Goal: Task Accomplishment & Management: Use online tool/utility

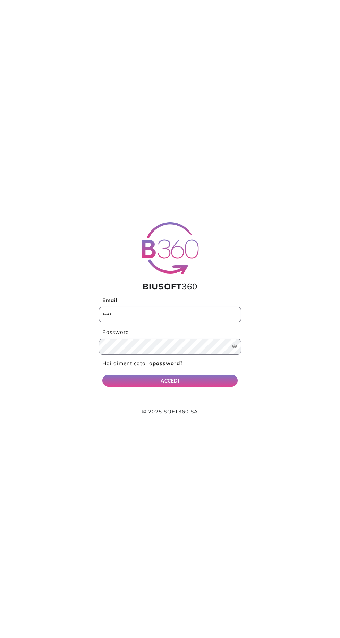
click at [211, 317] on input "Email" at bounding box center [170, 314] width 142 height 16
type input "**********"
click at [102, 375] on button "ACCEDI" at bounding box center [169, 381] width 135 height 12
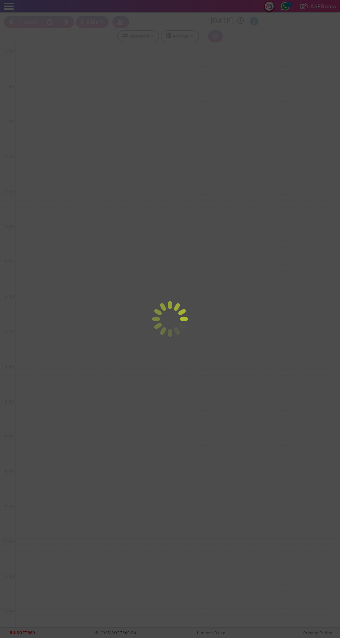
select select "*"
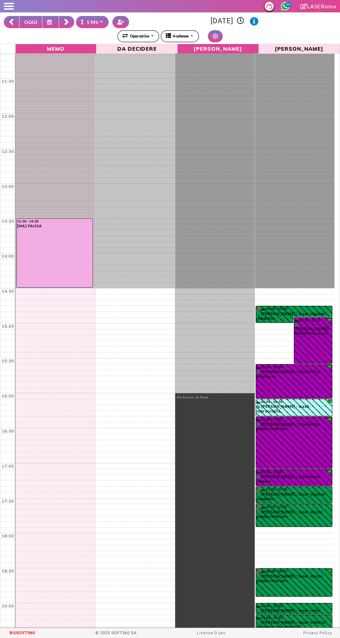
scroll to position [91, 0]
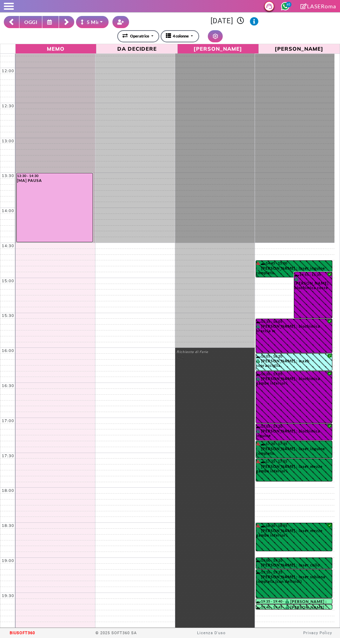
click at [31, 22] on button "OGGI" at bounding box center [30, 22] width 23 height 12
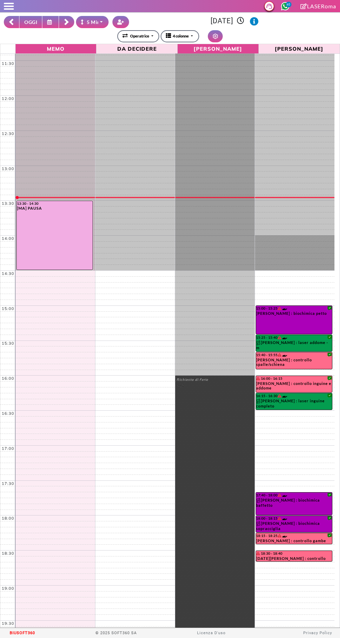
scroll to position [35, 0]
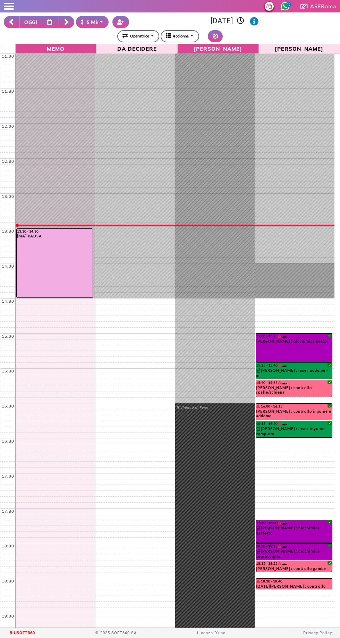
click at [67, 22] on rect at bounding box center [66, 23] width 4 height 4
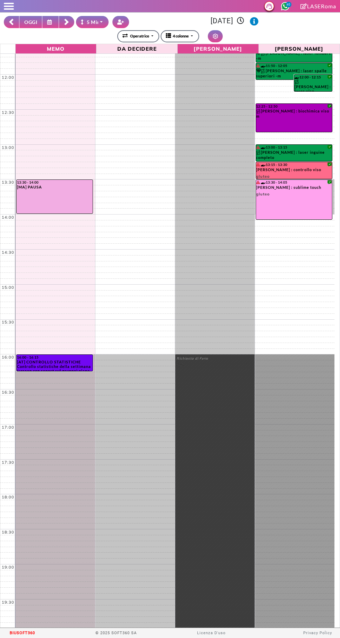
scroll to position [0, 0]
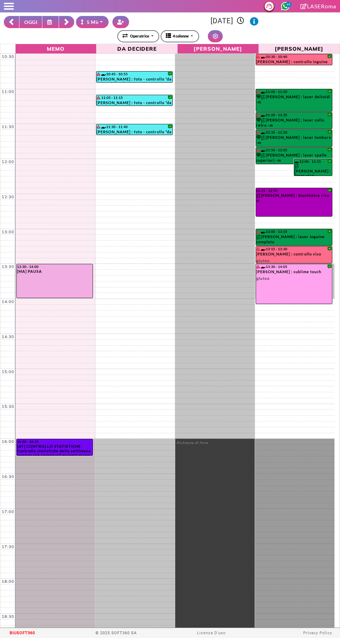
click at [53, 23] on icon at bounding box center [50, 21] width 7 height 5
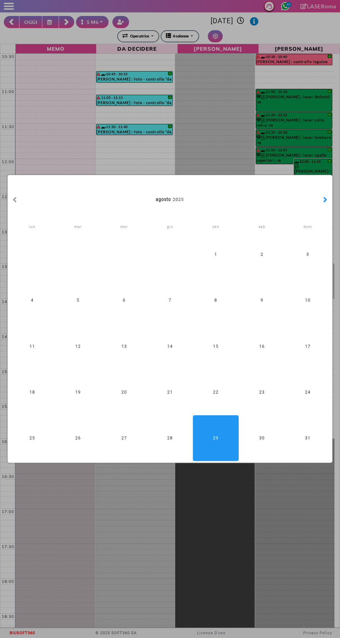
click at [323, 198] on button "button" at bounding box center [325, 200] width 7 height 8
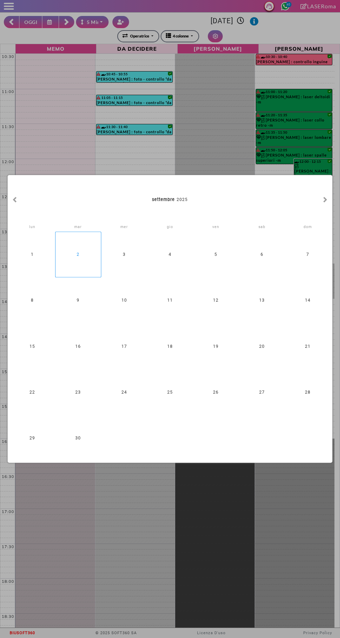
click at [80, 262] on div "2" at bounding box center [78, 255] width 46 height 46
type input "**********"
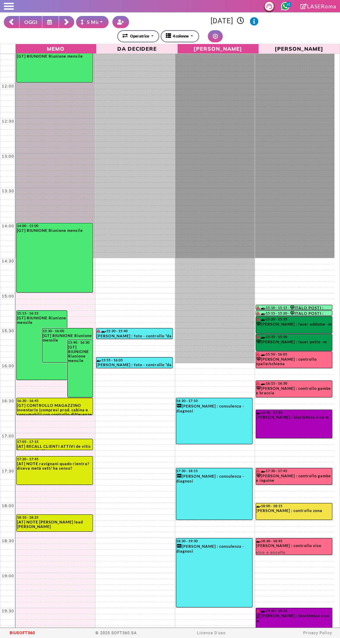
scroll to position [91, 0]
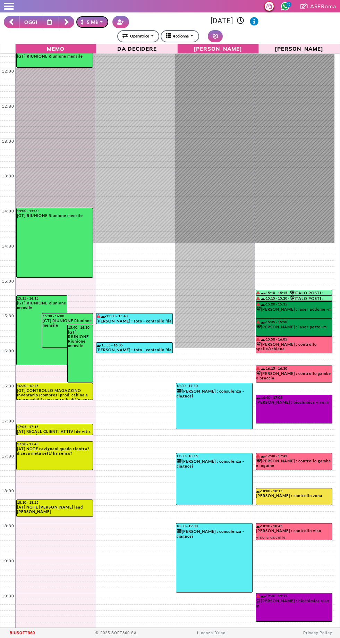
click at [83, 23] on icon "button" at bounding box center [83, 21] width 5 height 5
click at [67, 22] on rect at bounding box center [66, 23] width 4 height 4
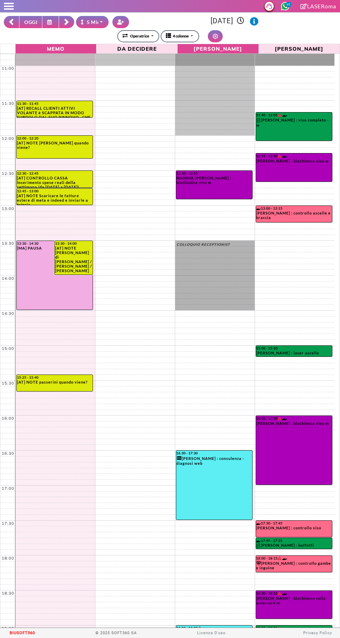
scroll to position [25, 0]
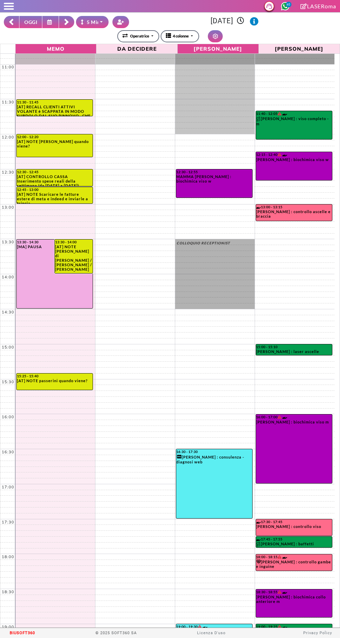
click at [67, 22] on rect at bounding box center [66, 23] width 4 height 4
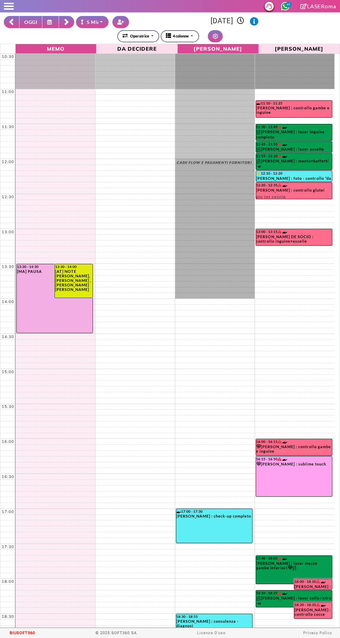
scroll to position [91, 0]
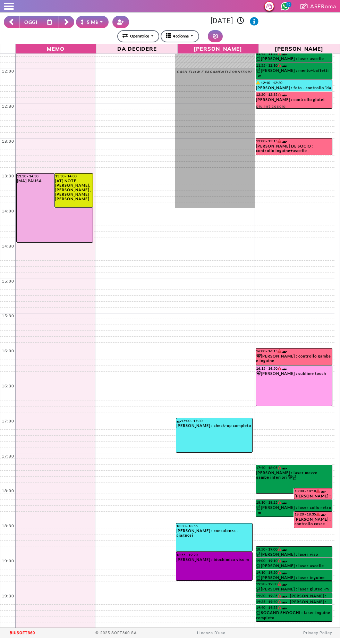
click at [67, 22] on rect at bounding box center [66, 23] width 4 height 4
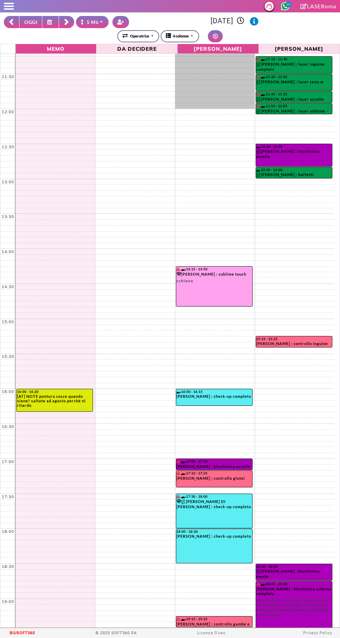
scroll to position [91, 0]
